Goal: Obtain resource: Obtain resource

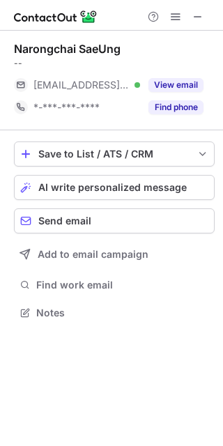
scroll to position [303, 223]
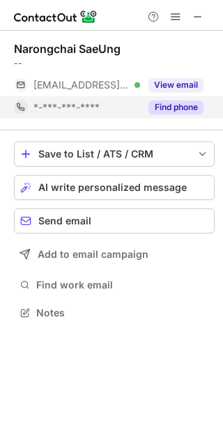
click at [167, 112] on button "Find phone" at bounding box center [176, 107] width 55 height 14
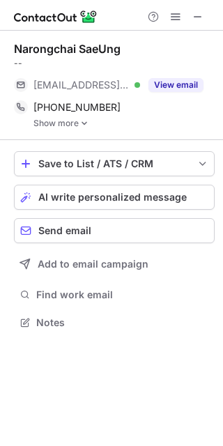
scroll to position [313, 223]
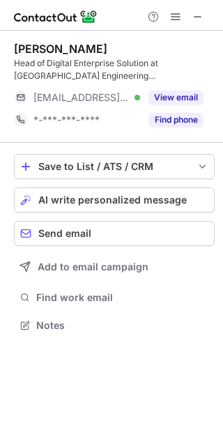
scroll to position [316, 223]
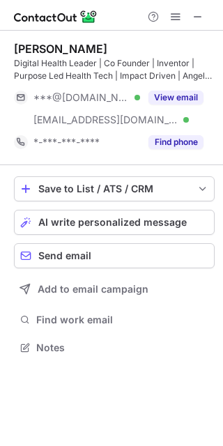
scroll to position [338, 223]
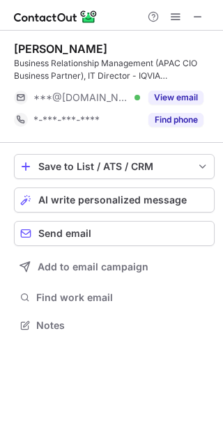
scroll to position [316, 223]
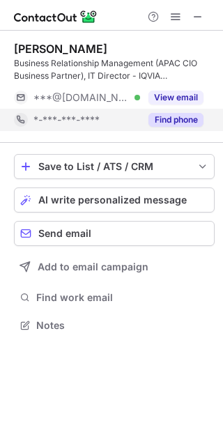
click at [169, 120] on button "Find phone" at bounding box center [176, 120] width 55 height 14
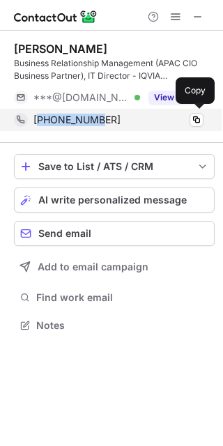
drag, startPoint x: 115, startPoint y: 122, endPoint x: 40, endPoint y: 124, distance: 74.6
click at [40, 124] on div "+6584980103" at bounding box center [118, 120] width 170 height 13
click at [82, 126] on span "+6584980103" at bounding box center [76, 120] width 87 height 13
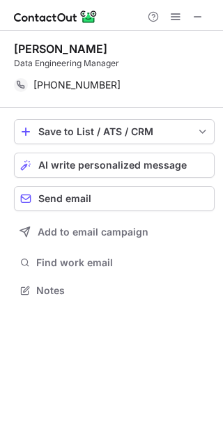
scroll to position [281, 223]
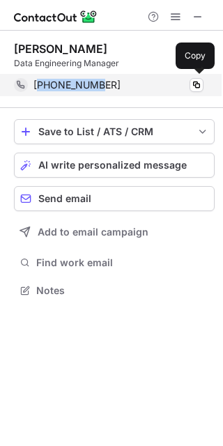
drag, startPoint x: 112, startPoint y: 86, endPoint x: 40, endPoint y: 86, distance: 72.5
click at [40, 86] on div "[PHONE_NUMBER]" at bounding box center [118, 85] width 170 height 13
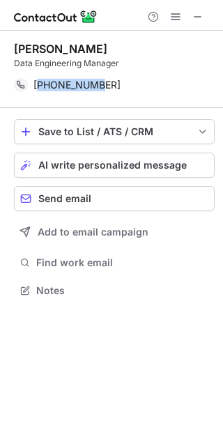
copy span "6596390593"
